Goal: Register for event/course

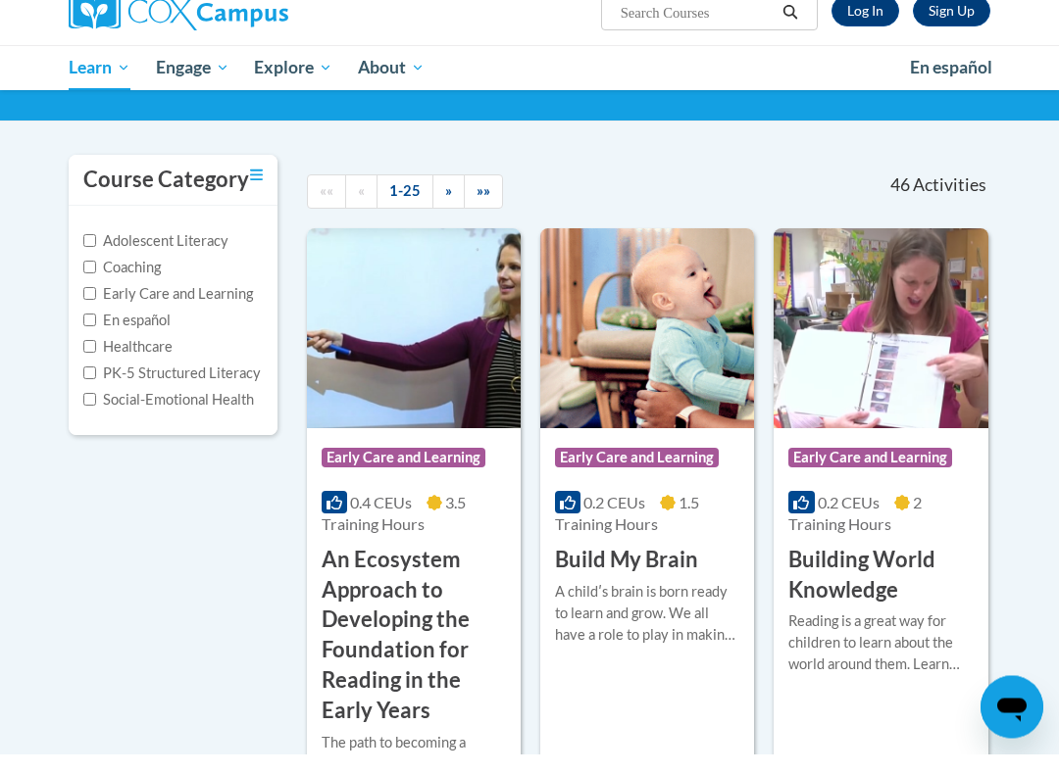
scroll to position [123, 0]
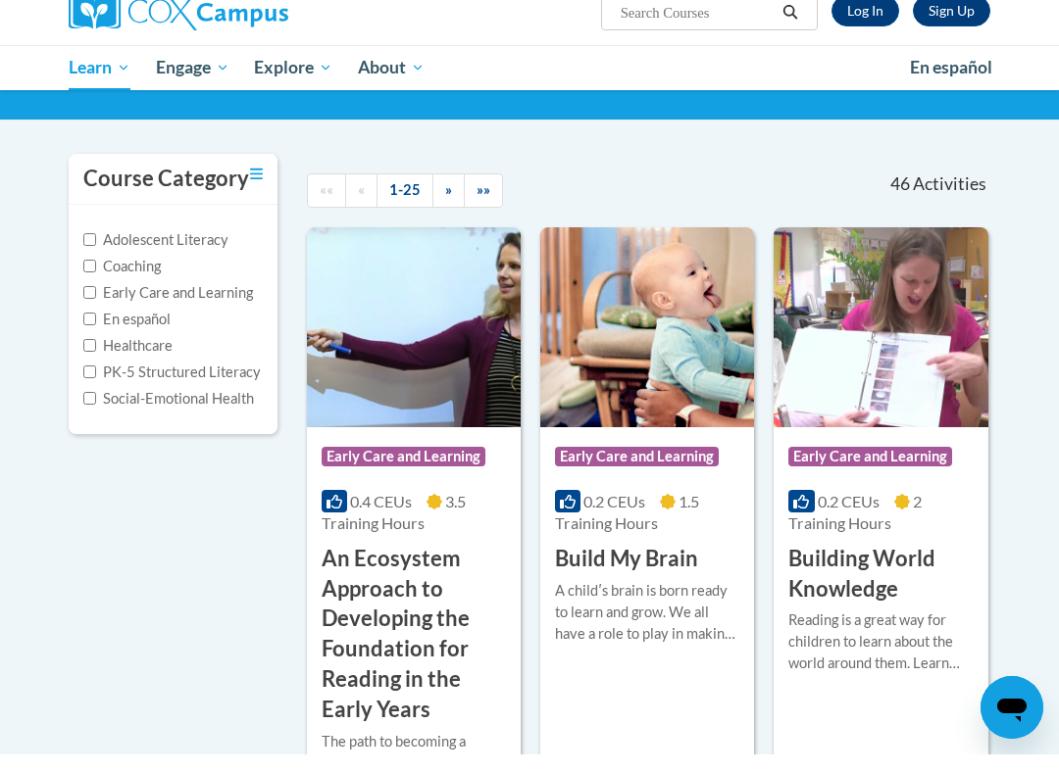
click at [396, 568] on h3 "An Ecosystem Approach to Developing the Foundation for Reading in the Early Yea…" at bounding box center [413, 654] width 184 height 181
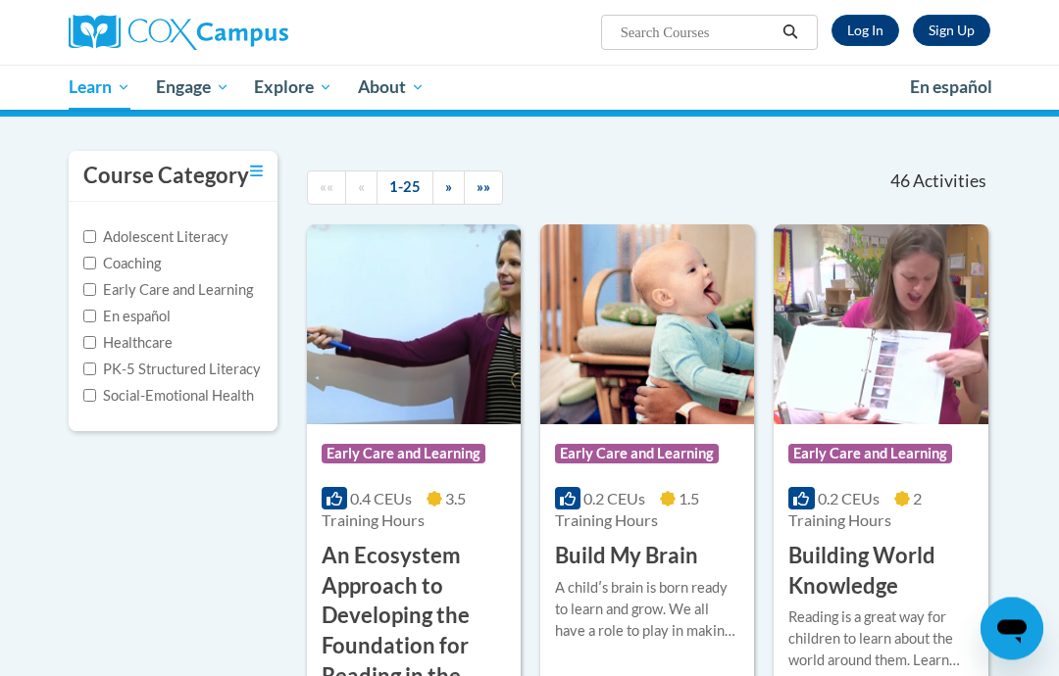
scroll to position [146, 0]
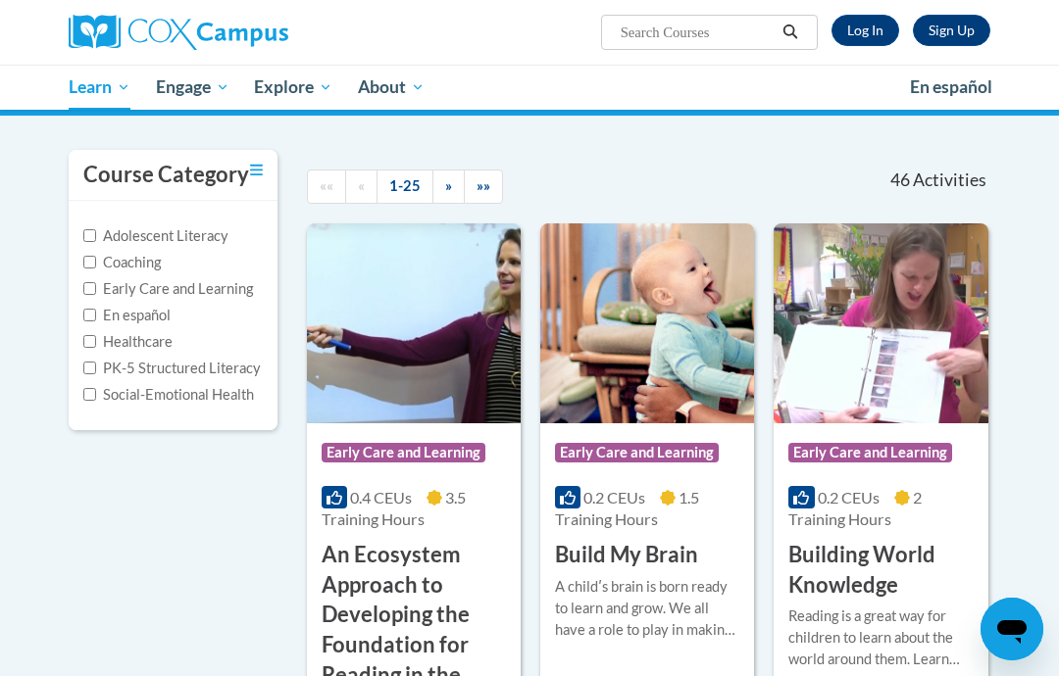
click at [369, 508] on div "0.4 CEUs 3.5 Training Hours" at bounding box center [413, 508] width 184 height 43
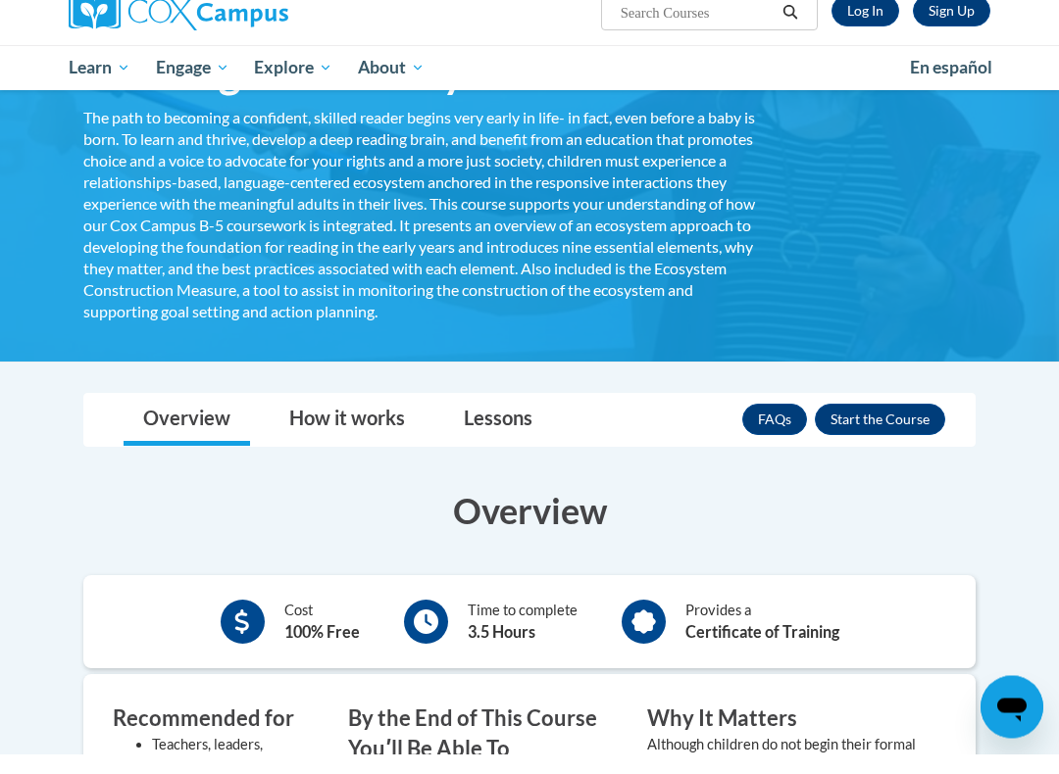
scroll to position [240, 0]
click at [860, 423] on button "Enroll" at bounding box center [879, 438] width 130 height 31
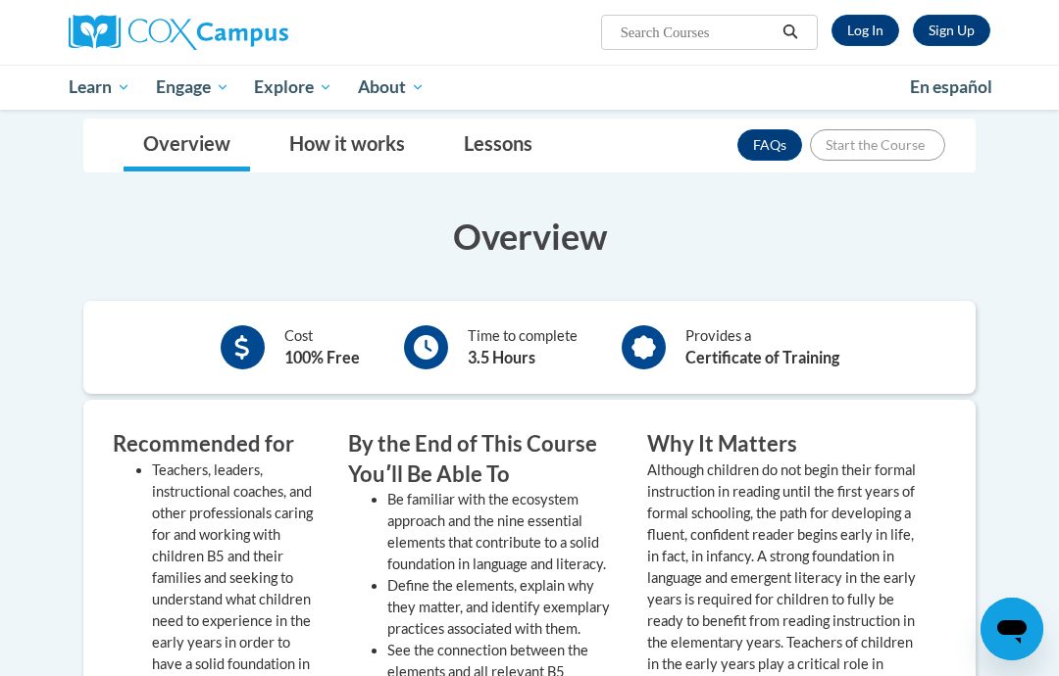
scroll to position [540, 0]
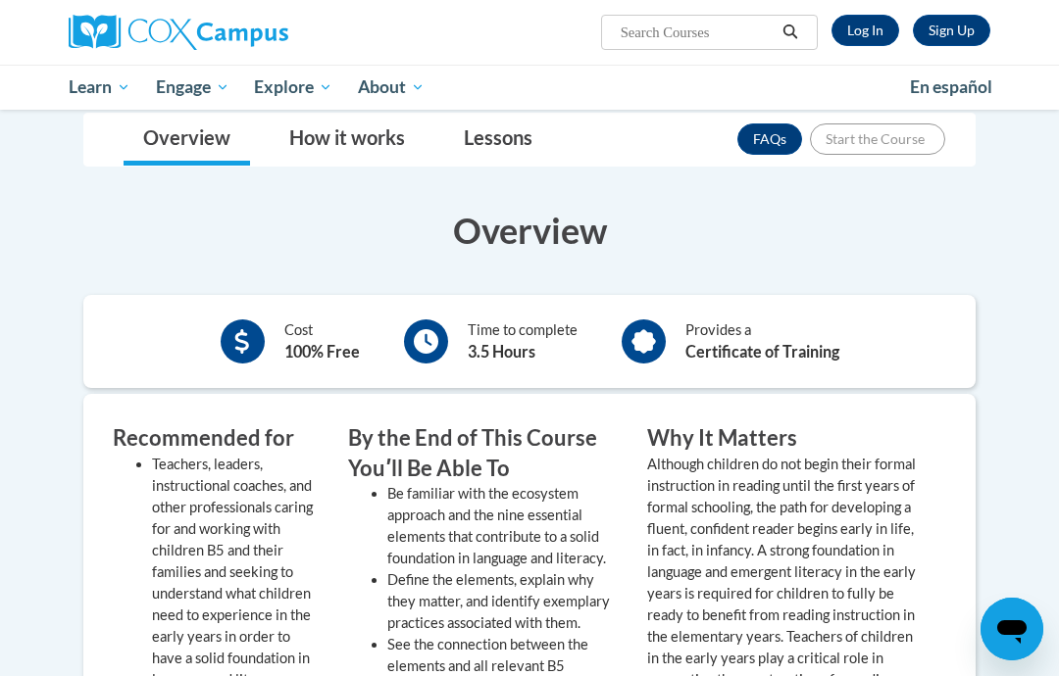
click at [731, 342] on b "Certificate of Training" at bounding box center [762, 351] width 154 height 19
click at [635, 341] on icon at bounding box center [643, 341] width 25 height 25
click at [646, 336] on icon at bounding box center [643, 341] width 25 height 25
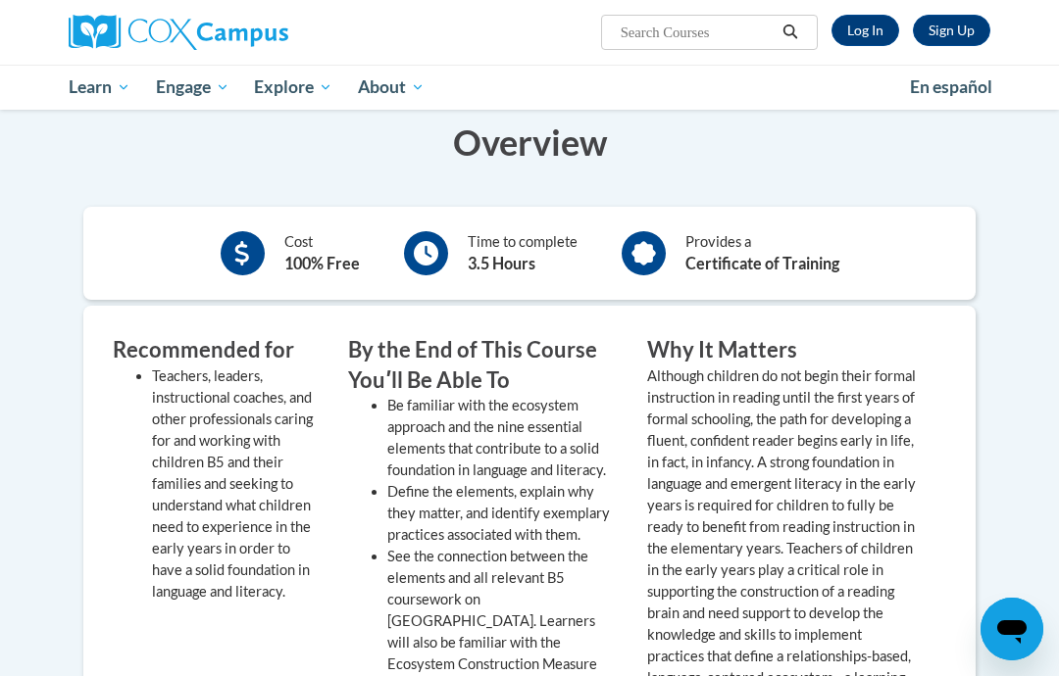
scroll to position [625, 0]
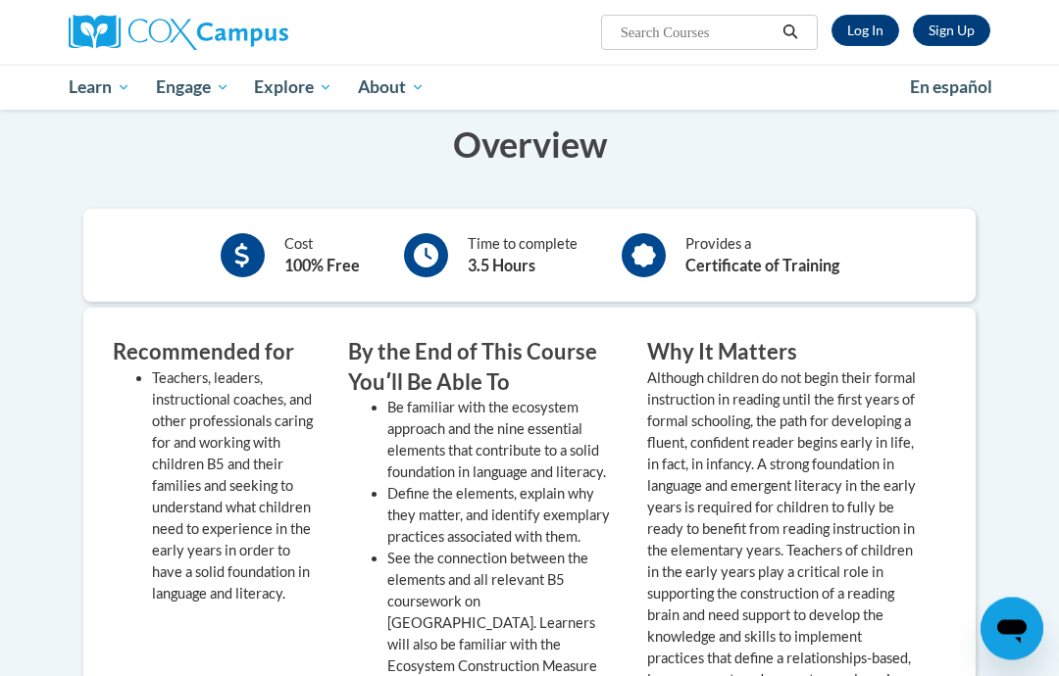
click at [637, 257] on icon at bounding box center [643, 256] width 25 height 25
click at [656, 253] on icon at bounding box center [643, 256] width 25 height 25
click at [659, 249] on div at bounding box center [643, 256] width 44 height 44
click at [438, 258] on div at bounding box center [426, 256] width 44 height 44
click at [432, 256] on icon at bounding box center [426, 256] width 25 height 25
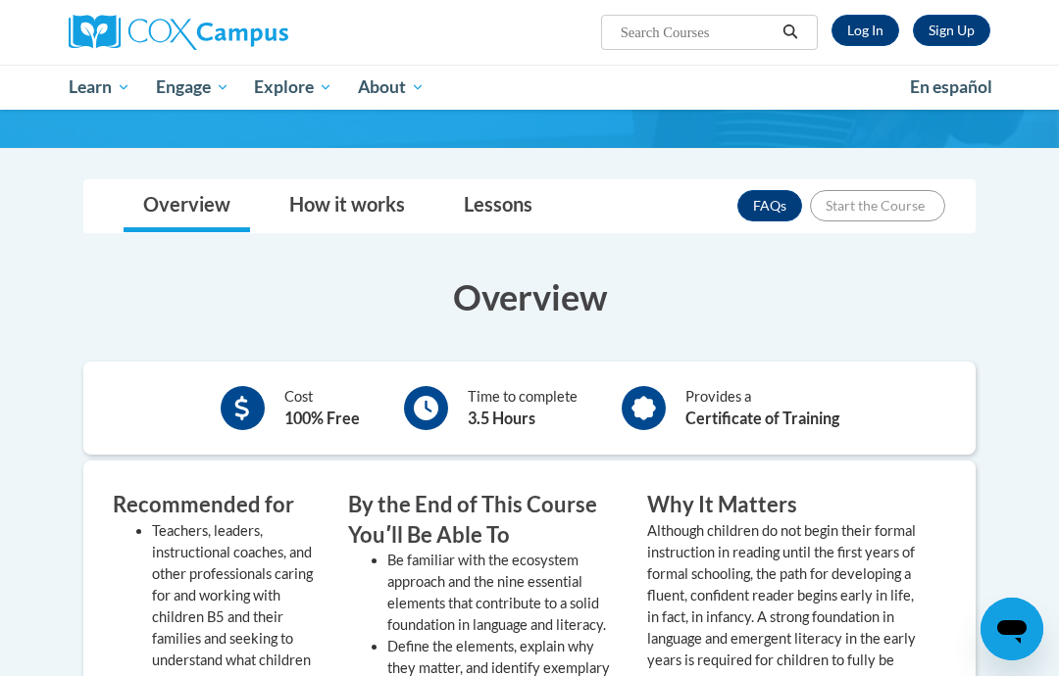
scroll to position [468, 0]
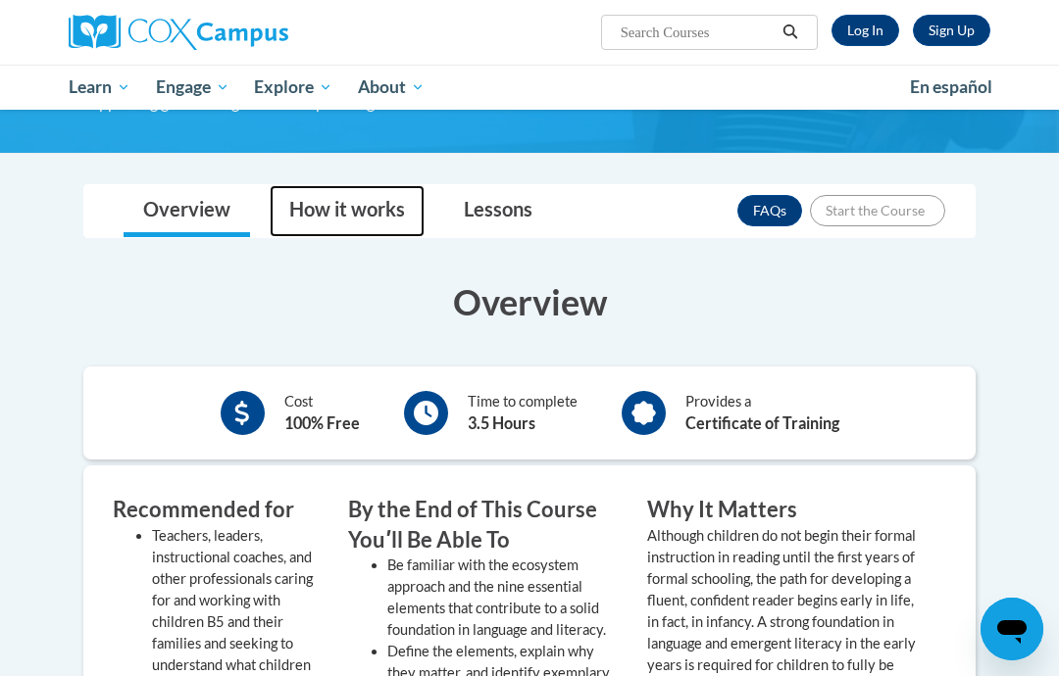
click at [337, 215] on link "How it works" at bounding box center [347, 211] width 155 height 52
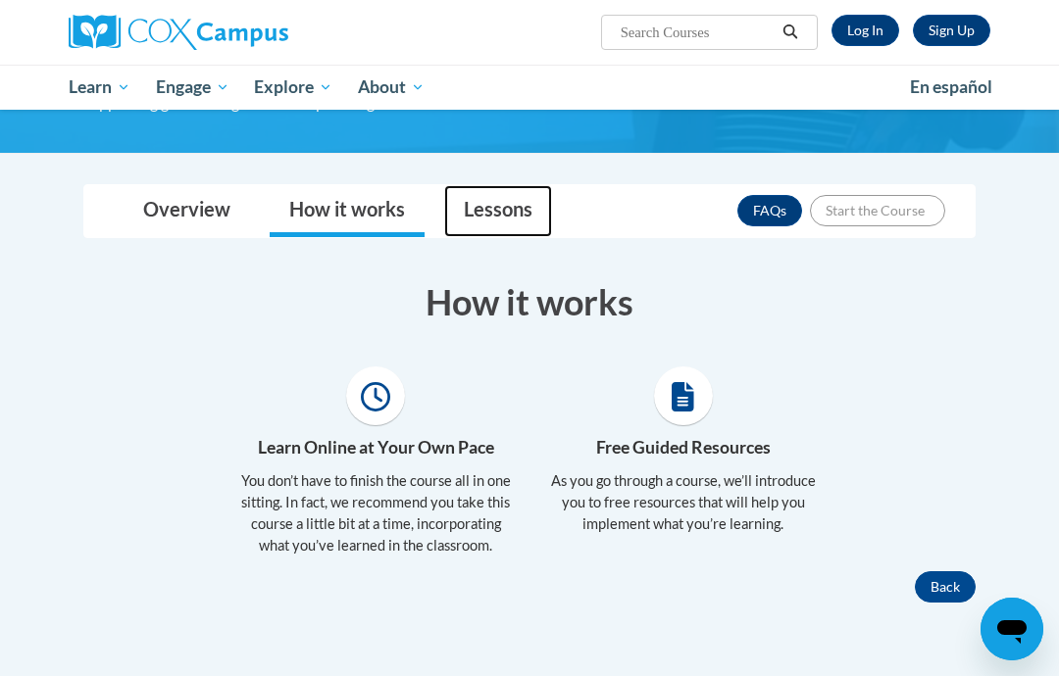
click at [474, 210] on link "Lessons" at bounding box center [498, 211] width 108 height 52
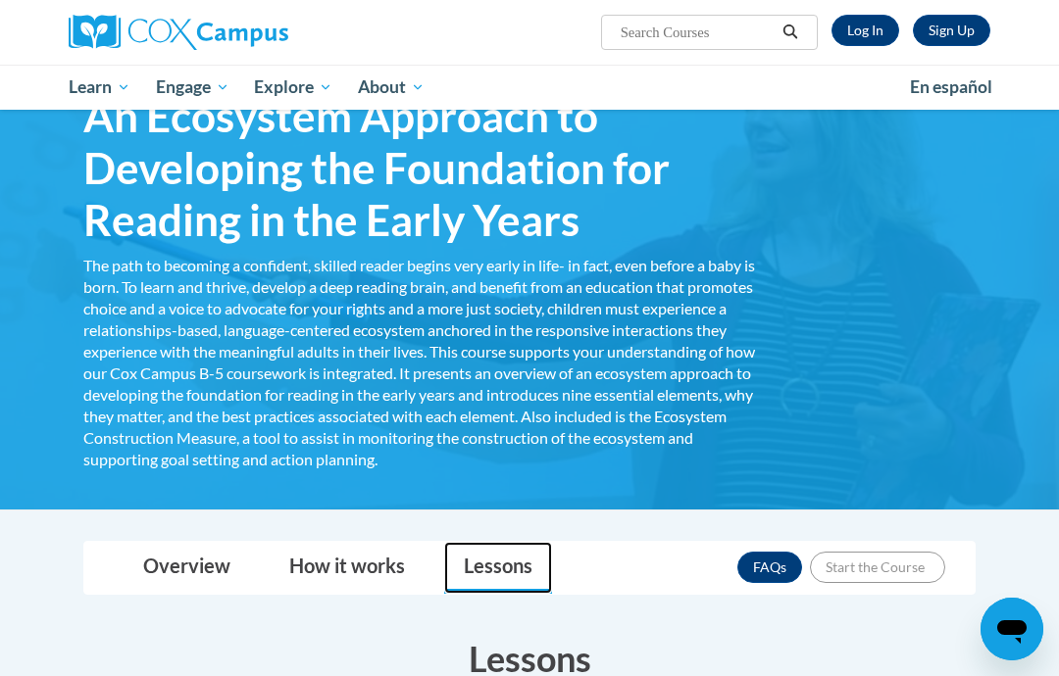
scroll to position [111, 0]
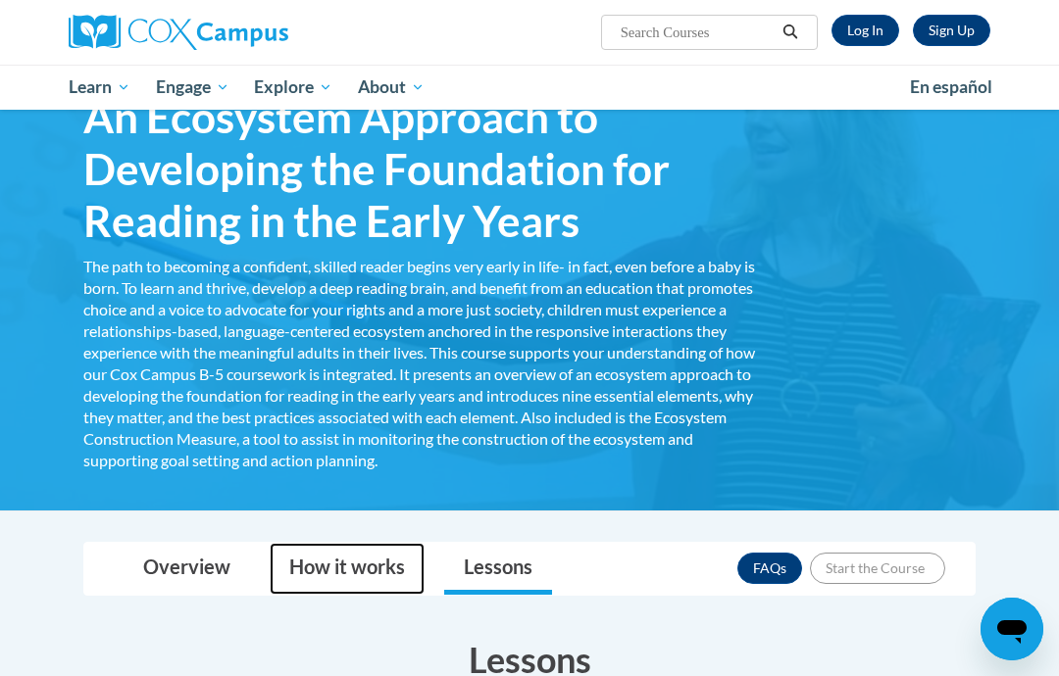
click at [347, 567] on link "How it works" at bounding box center [347, 569] width 155 height 52
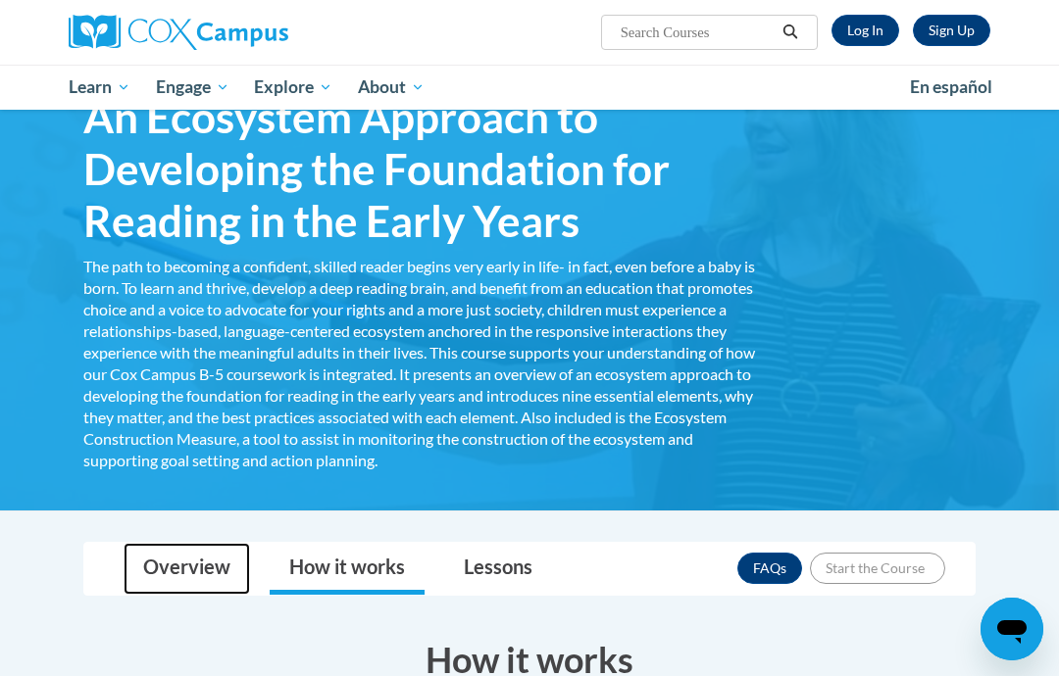
click at [161, 559] on link "Overview" at bounding box center [186, 569] width 126 height 52
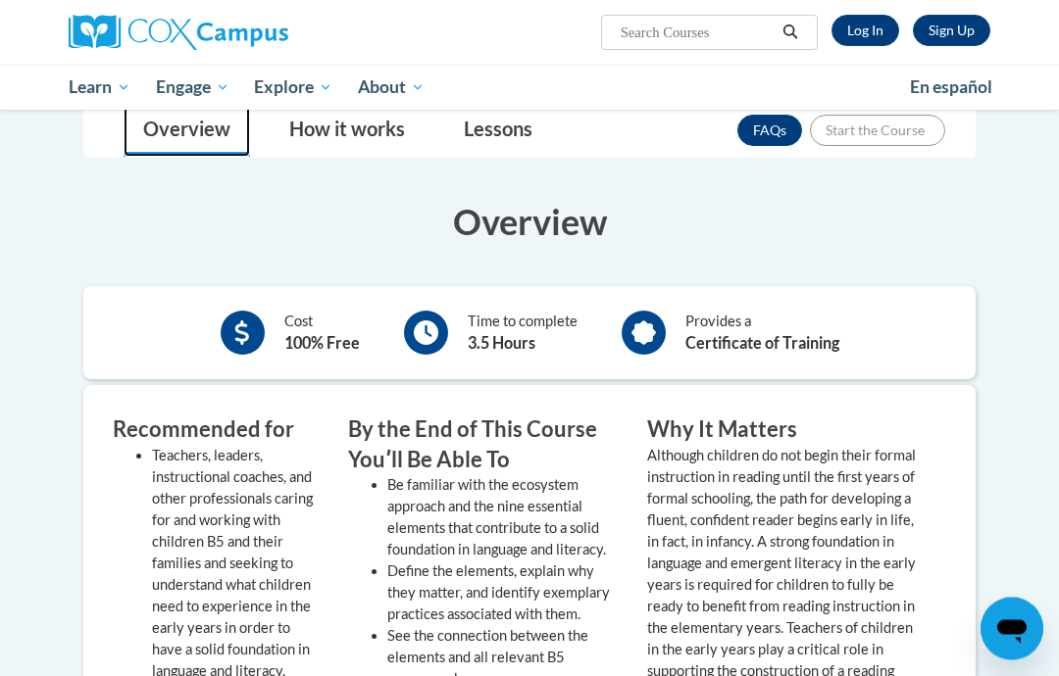
scroll to position [549, 0]
click at [190, 329] on div "Cost 100% Free Time to complete 3.5 Hours Provides a Certificate of Training" at bounding box center [529, 333] width 892 height 64
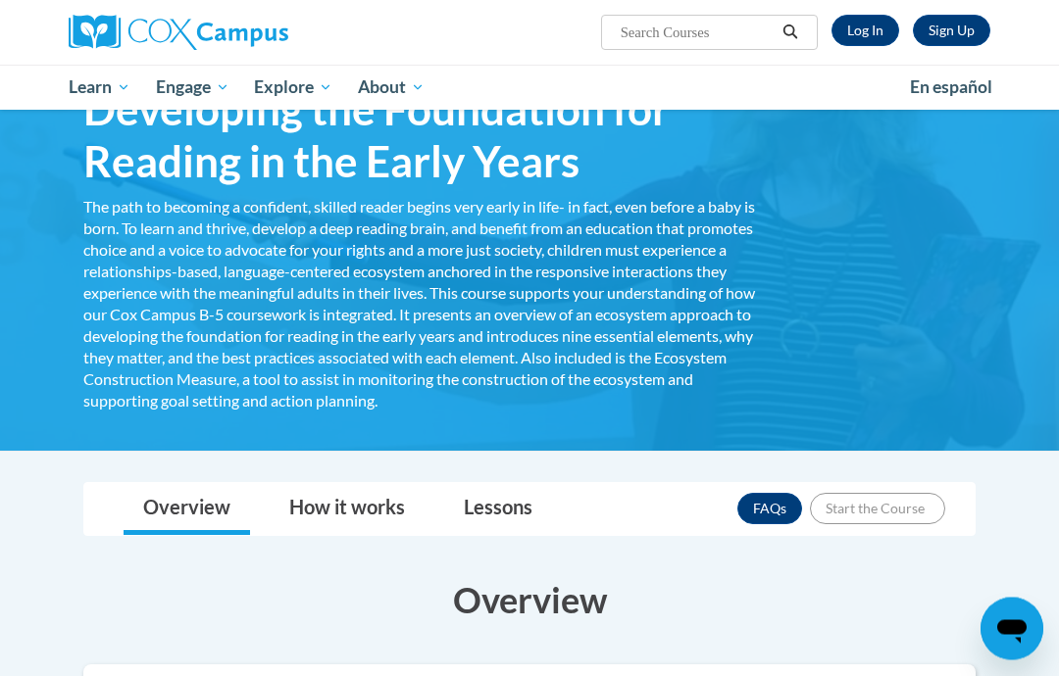
scroll to position [158, 0]
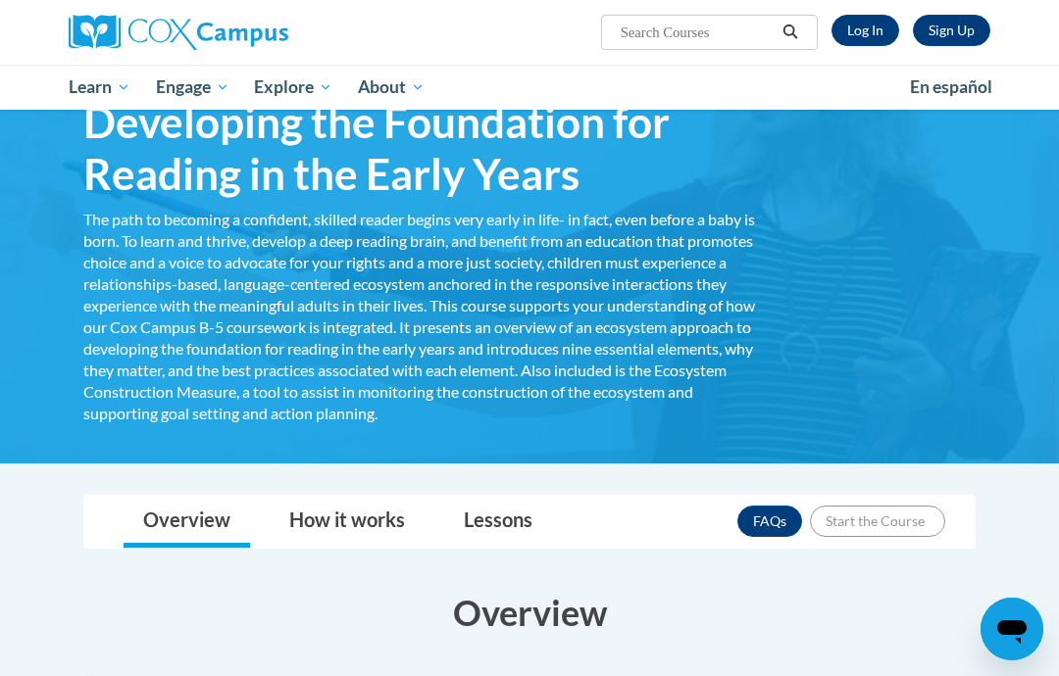
click at [188, 285] on div "The path to becoming a confident, skilled reader begins very early in life- in …" at bounding box center [421, 317] width 676 height 216
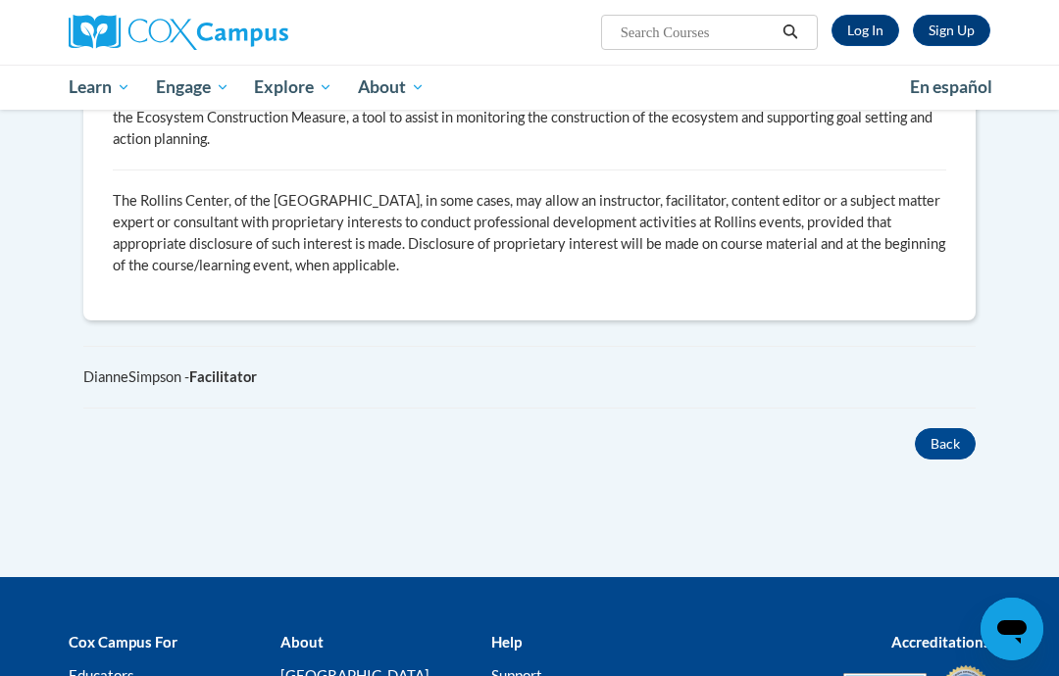
scroll to position [1524, 0]
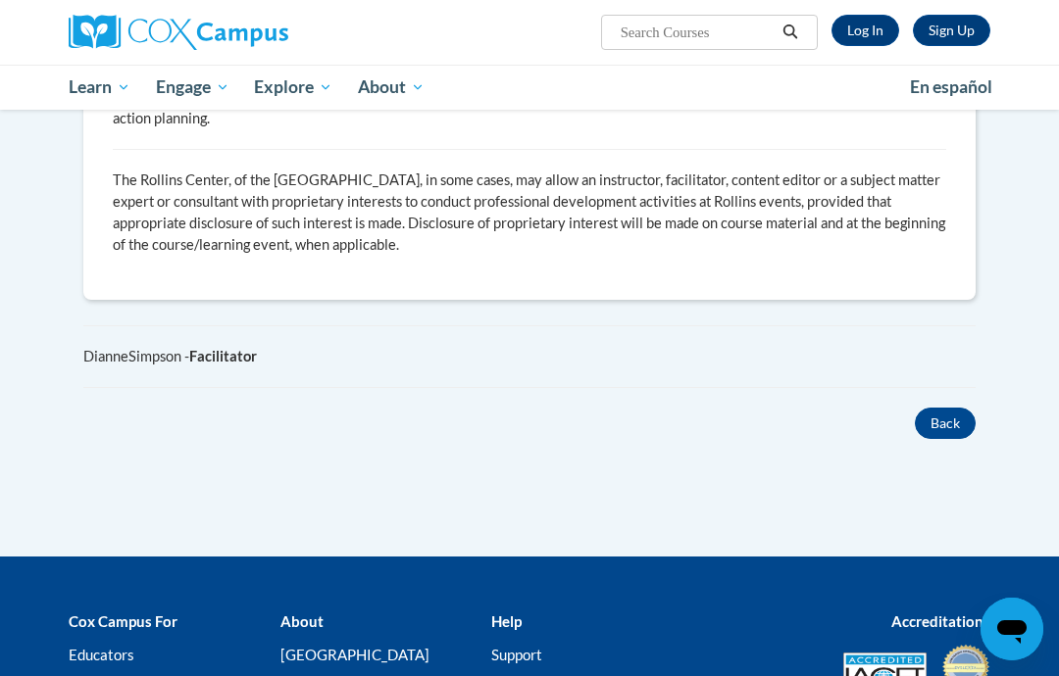
click at [943, 408] on button "Back" at bounding box center [944, 423] width 61 height 31
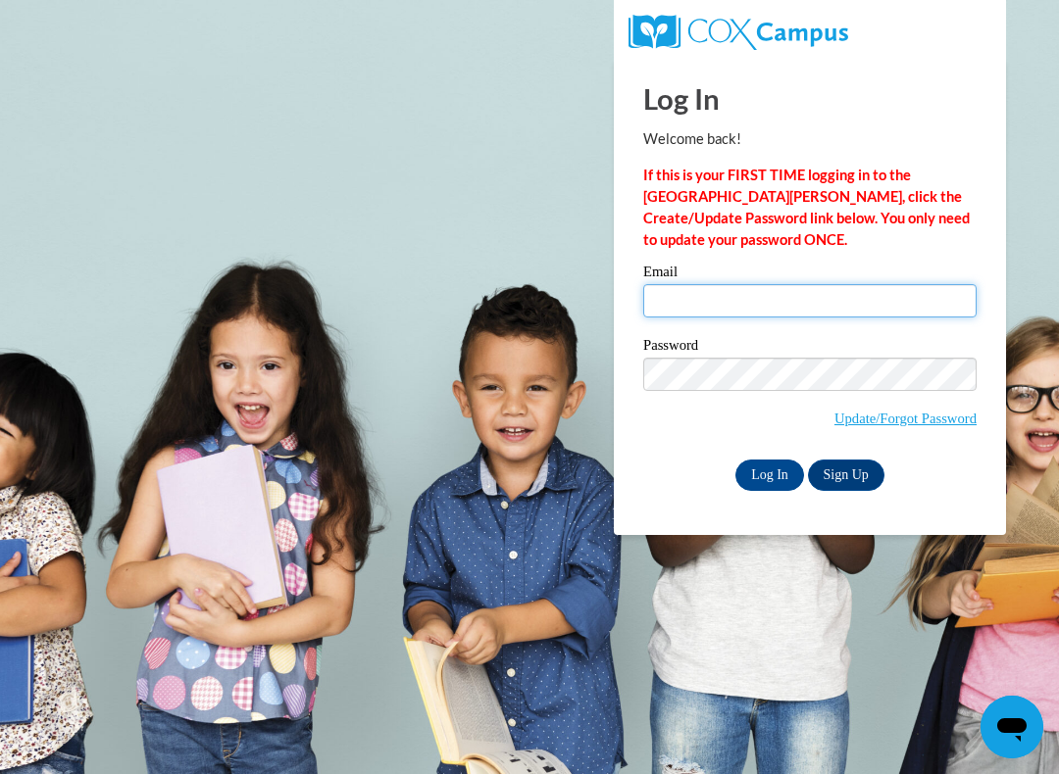
click at [662, 316] on input "Email" at bounding box center [809, 300] width 333 height 33
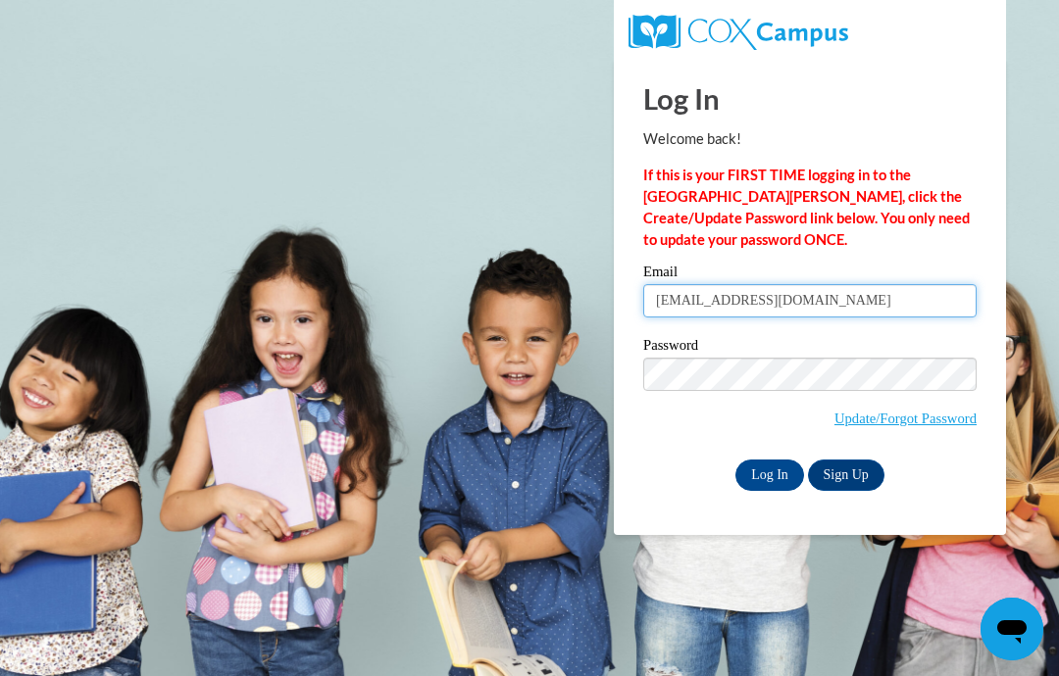
type input "gwwhitfield01@gmail.com"
click at [756, 476] on input "Log In" at bounding box center [769, 475] width 69 height 31
